Goal: Task Accomplishment & Management: Manage account settings

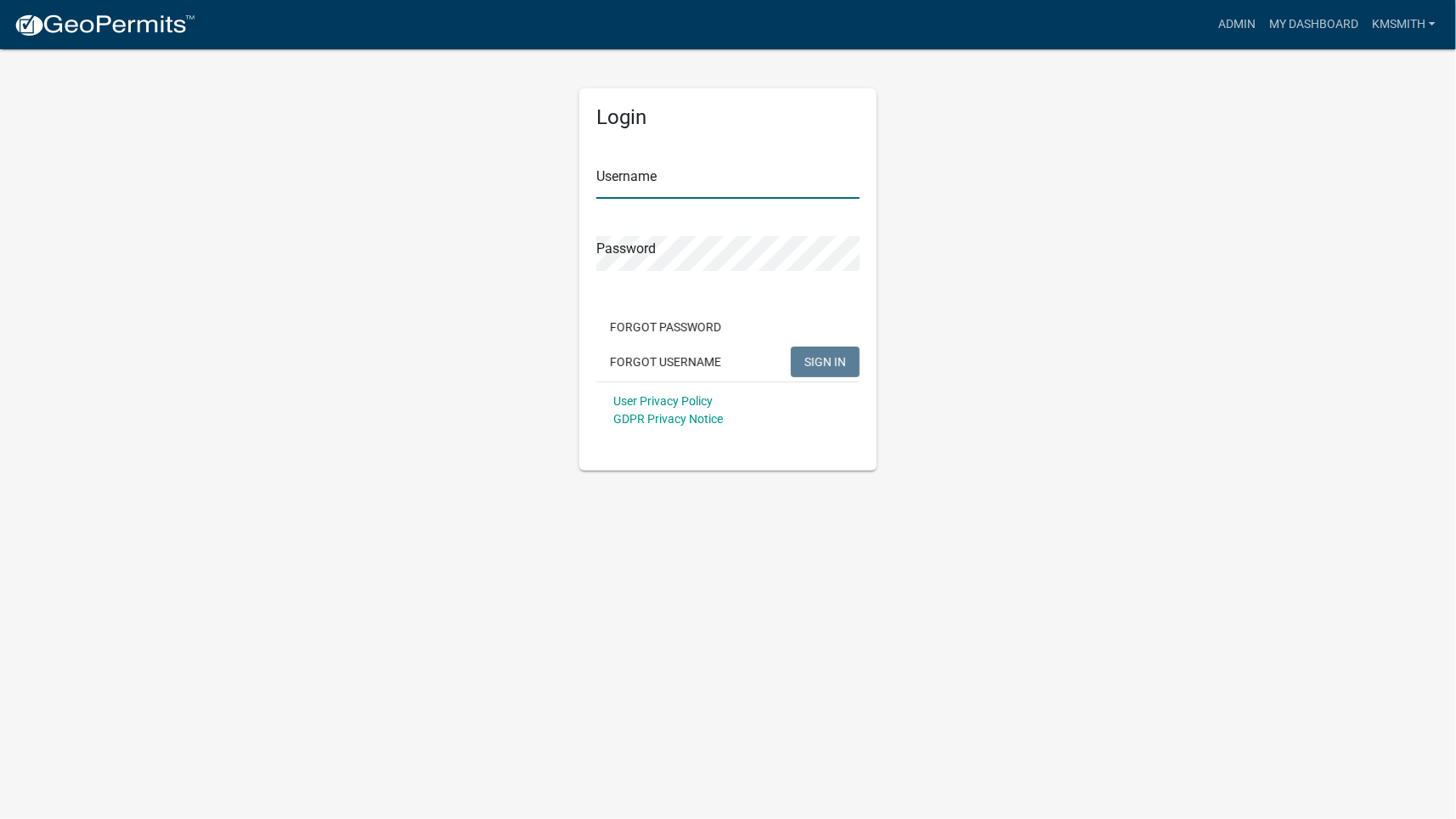
type input "kmsmith"
click at [819, 362] on span "SIGN IN" at bounding box center [826, 362] width 41 height 14
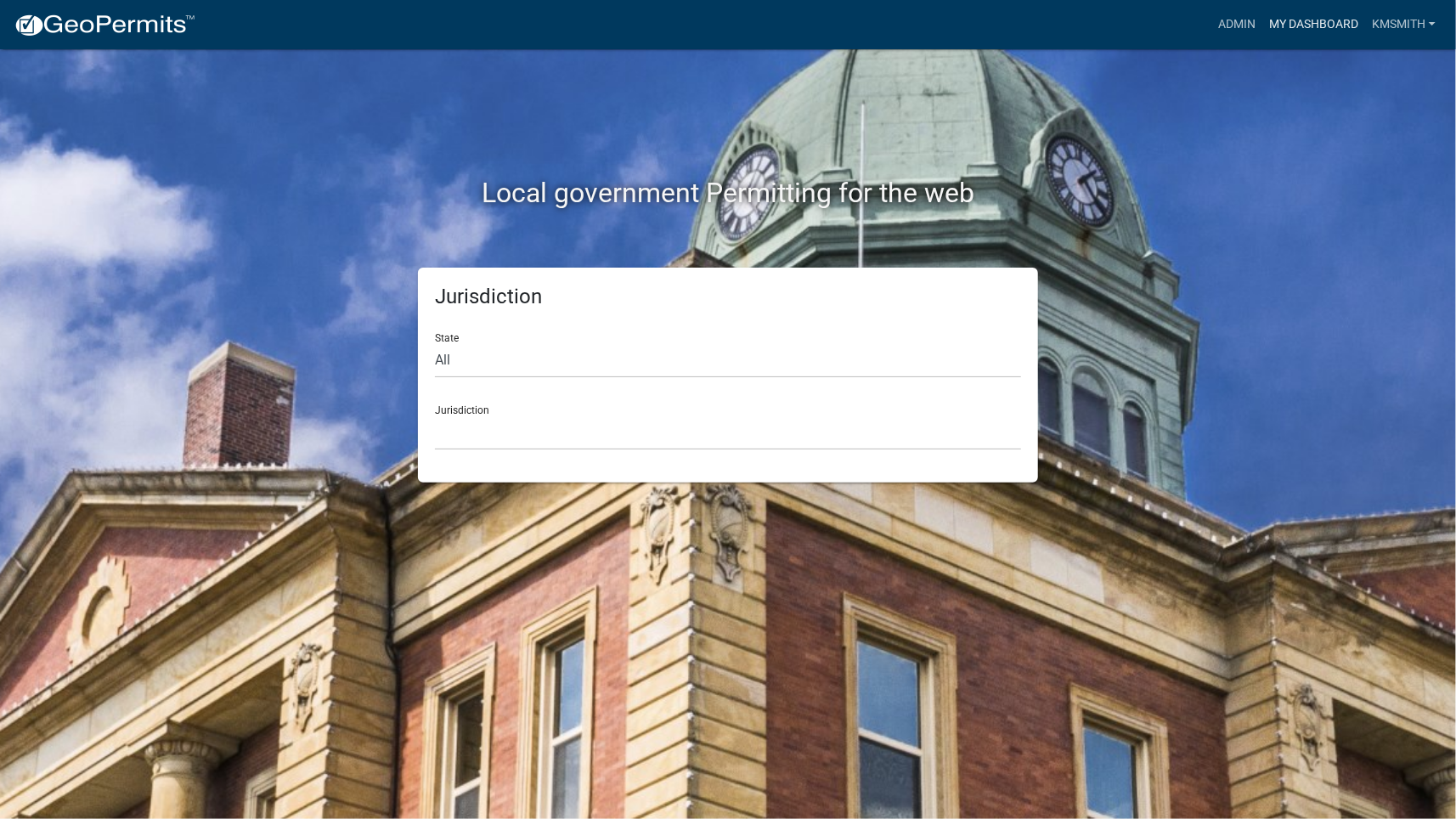
click at [1282, 27] on link "My Dashboard" at bounding box center [1314, 25] width 102 height 33
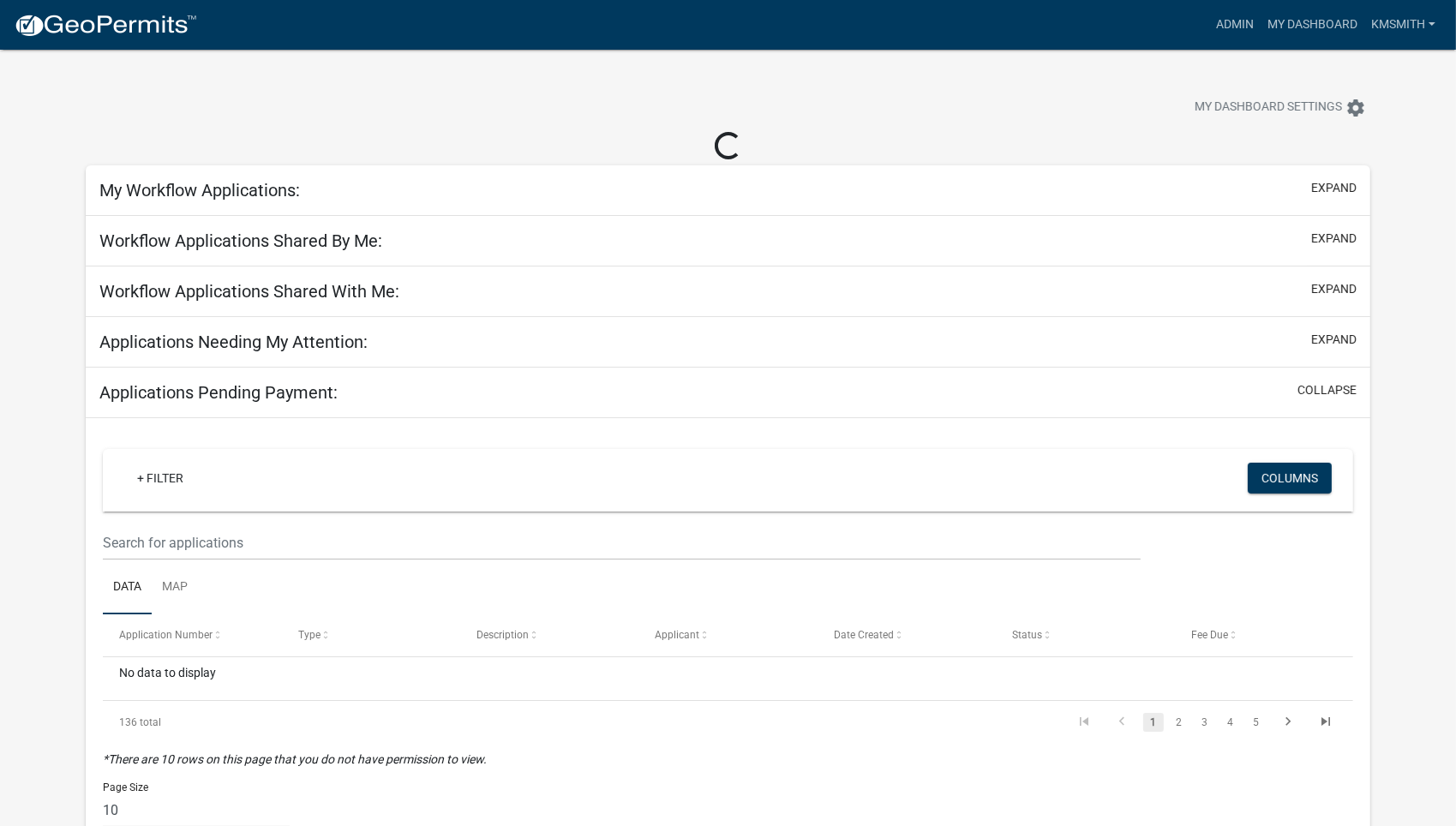
select select "2: 50"
